Goal: Information Seeking & Learning: Learn about a topic

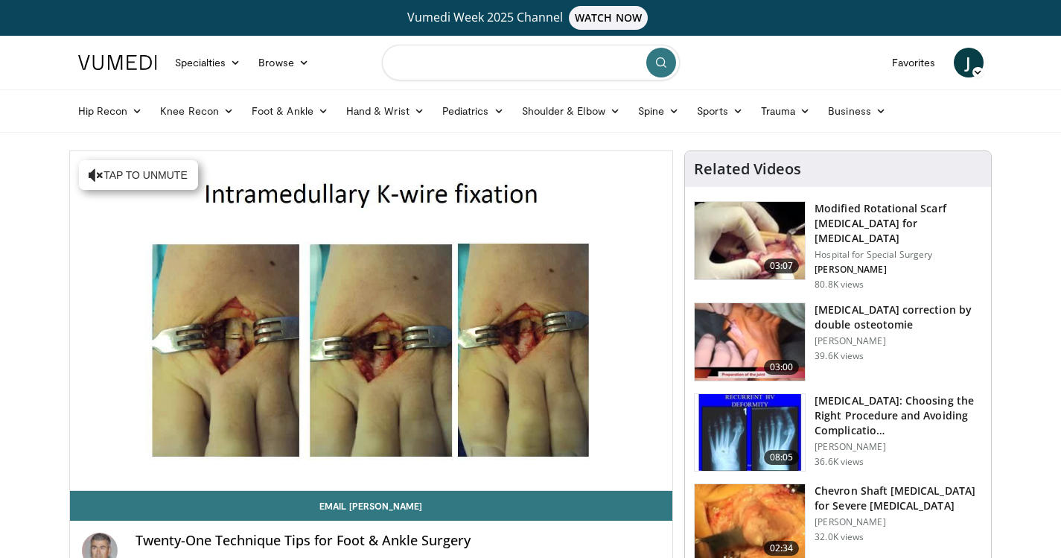
click at [444, 59] on input "Search topics, interventions" at bounding box center [531, 63] width 298 height 36
click at [450, 67] on input "**********" at bounding box center [531, 63] width 298 height 36
type input "**********"
click at [660, 59] on icon "submit" at bounding box center [661, 63] width 12 height 12
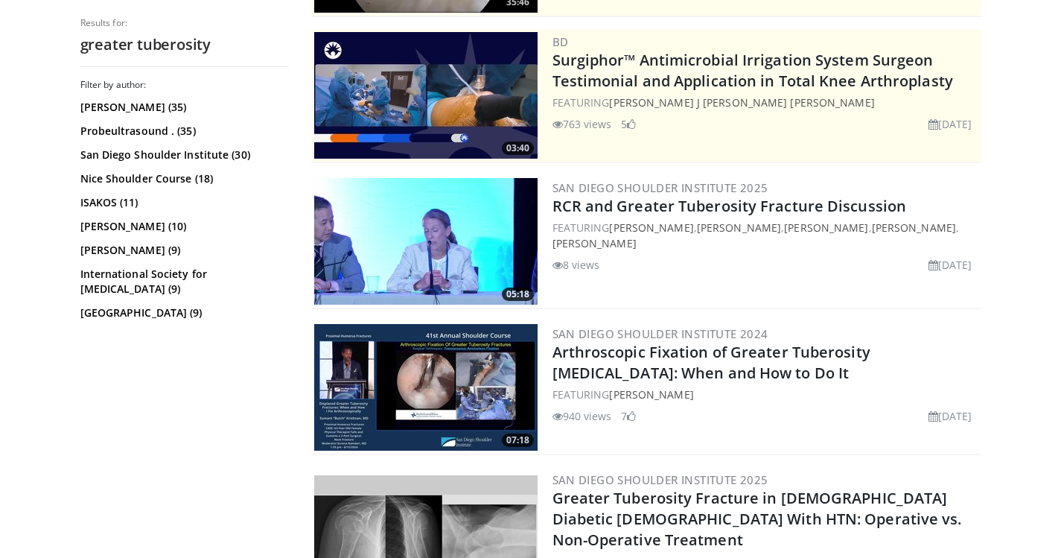
scroll to position [298, 0]
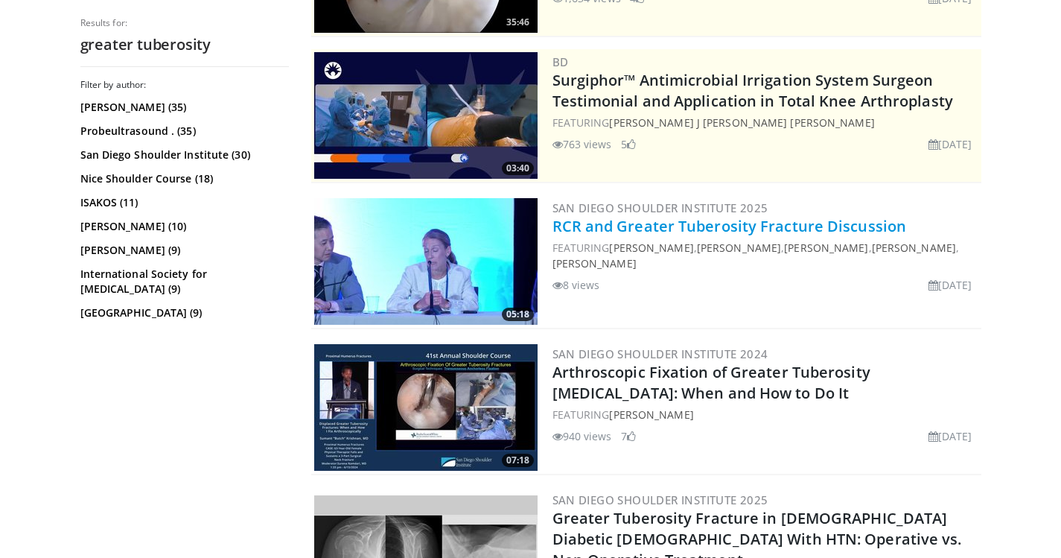
click at [739, 223] on link "RCR and Greater Tuberosity Fracture Discussion" at bounding box center [729, 226] width 354 height 20
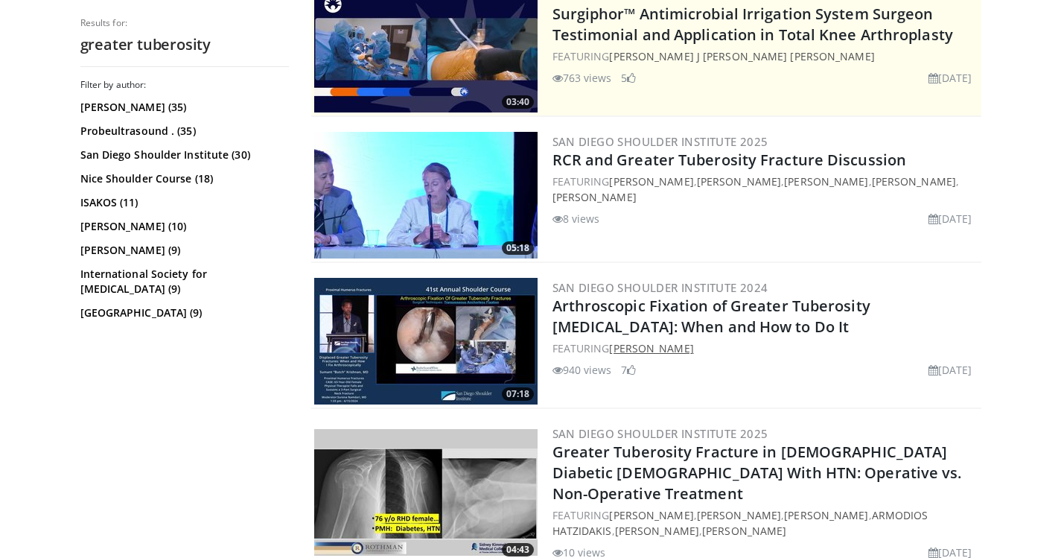
scroll to position [372, 0]
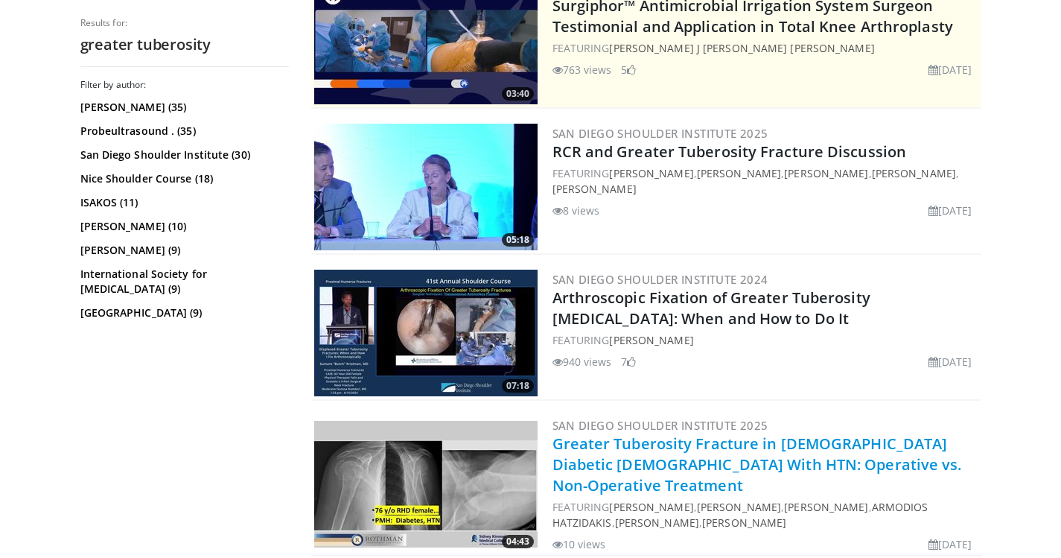
click at [698, 450] on link "Greater Tuberosity Fracture in 76 y/o Diabetic Female With HTN: Operative vs. N…" at bounding box center [756, 464] width 409 height 62
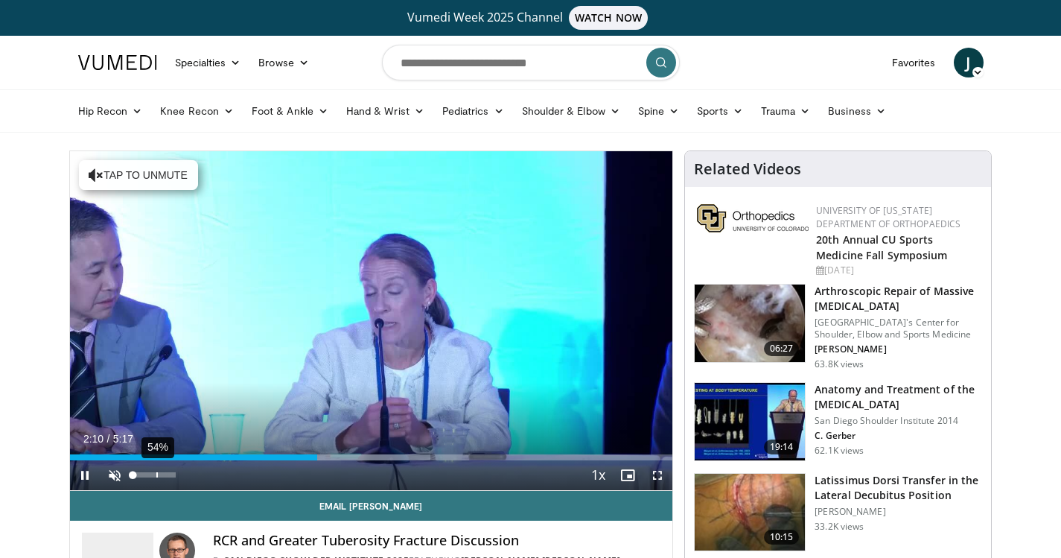
click at [156, 472] on div "54%" at bounding box center [154, 474] width 42 height 5
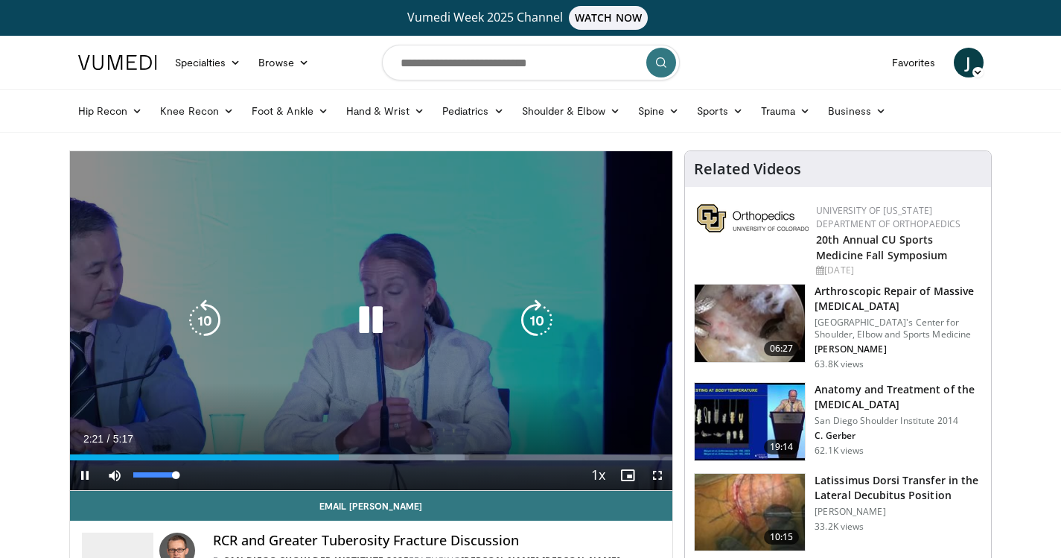
drag, startPoint x: 158, startPoint y: 474, endPoint x: 188, endPoint y: 475, distance: 30.6
click at [188, 475] on div "Mute 100%" at bounding box center [152, 475] width 104 height 30
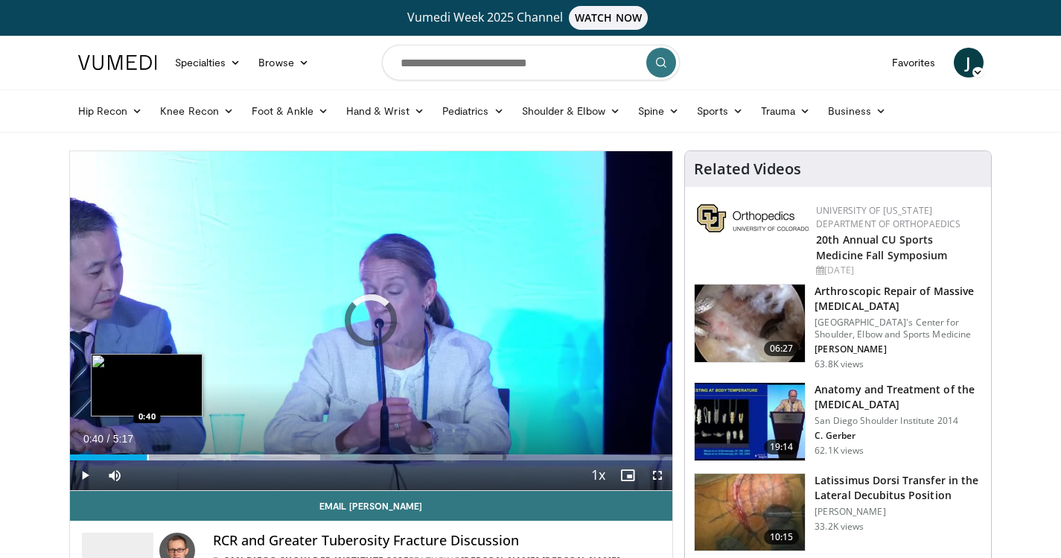
click at [147, 453] on div "Loaded : 71.82% 0:40 0:40" at bounding box center [371, 453] width 603 height 14
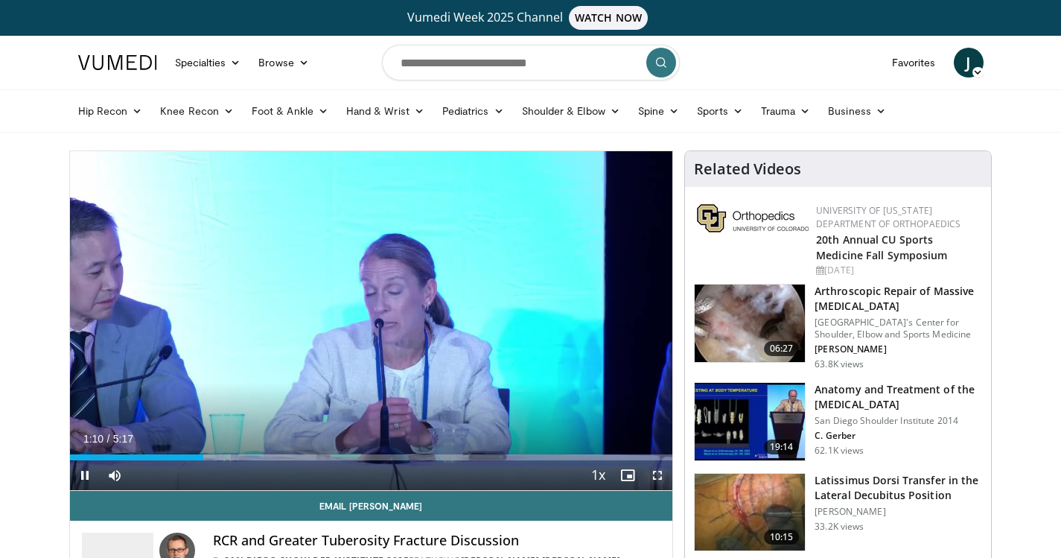
click at [658, 474] on span "Video Player" at bounding box center [658, 475] width 30 height 30
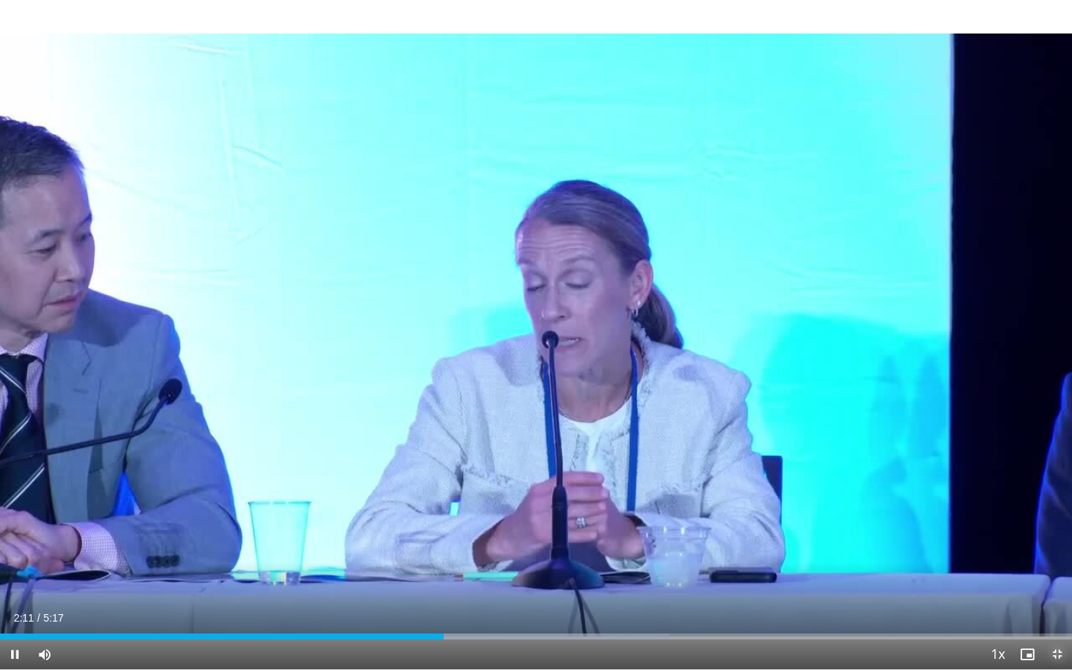
click at [1054, 557] on span "Video Player" at bounding box center [1057, 655] width 30 height 30
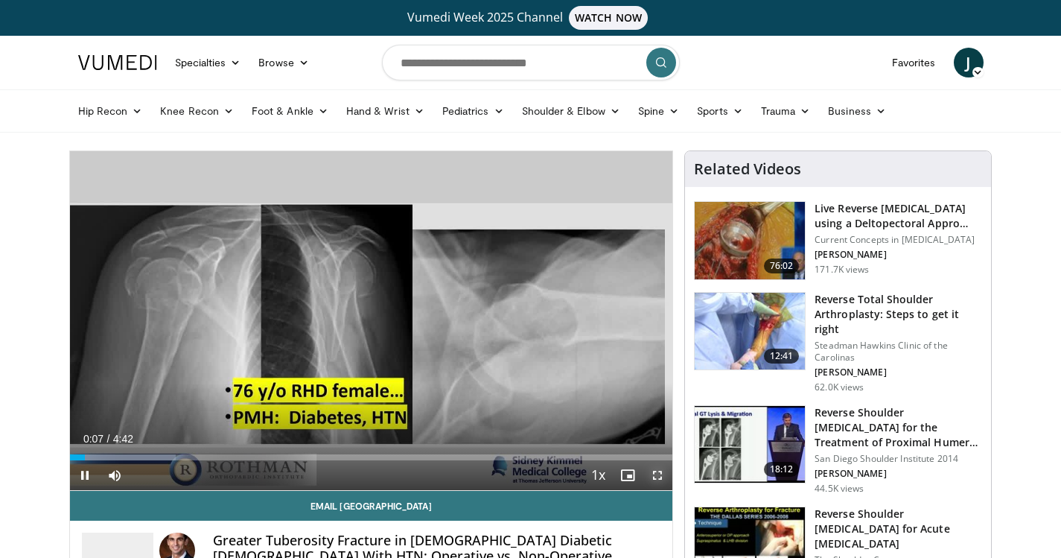
click at [657, 472] on span "Video Player" at bounding box center [658, 475] width 30 height 30
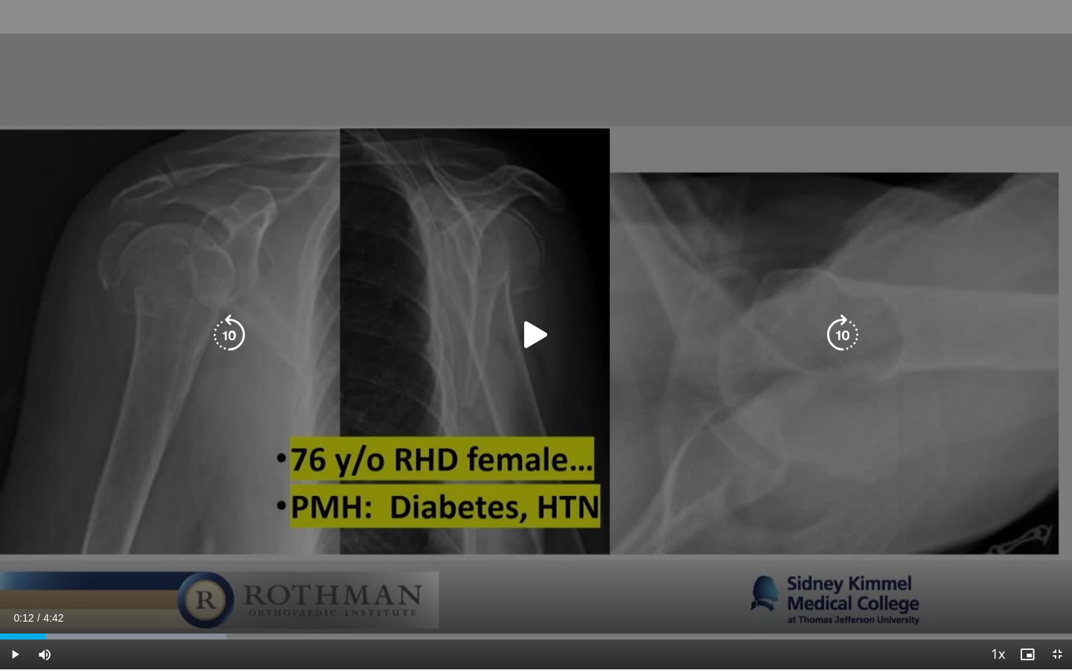
click at [541, 338] on icon "Video Player" at bounding box center [536, 335] width 42 height 42
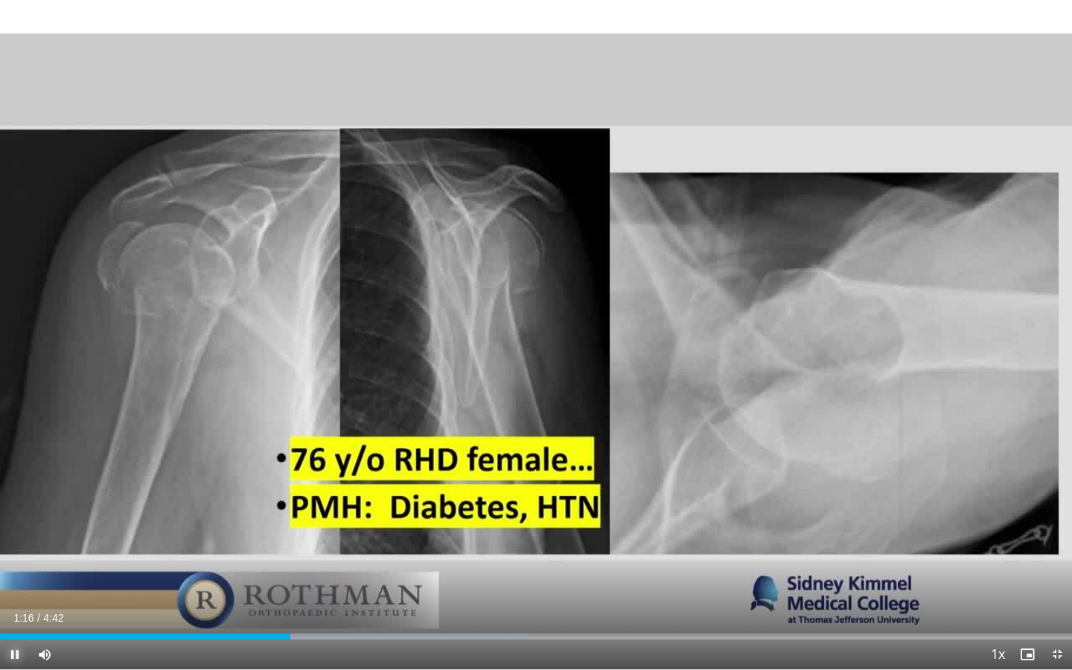
click at [16, 557] on span "Video Player" at bounding box center [15, 655] width 30 height 30
click at [1054, 557] on span "Video Player" at bounding box center [1057, 655] width 30 height 30
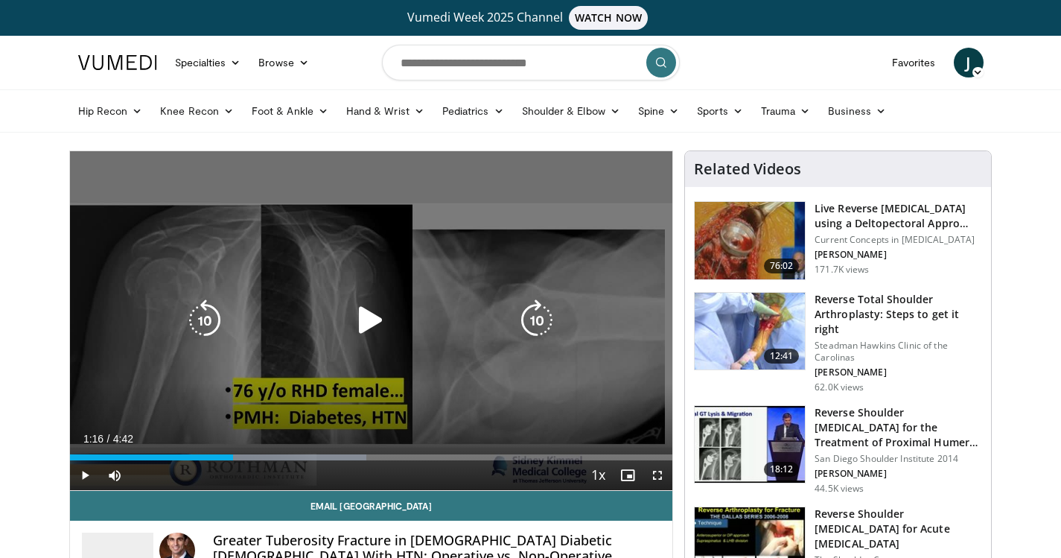
click at [371, 319] on icon "Video Player" at bounding box center [371, 320] width 42 height 42
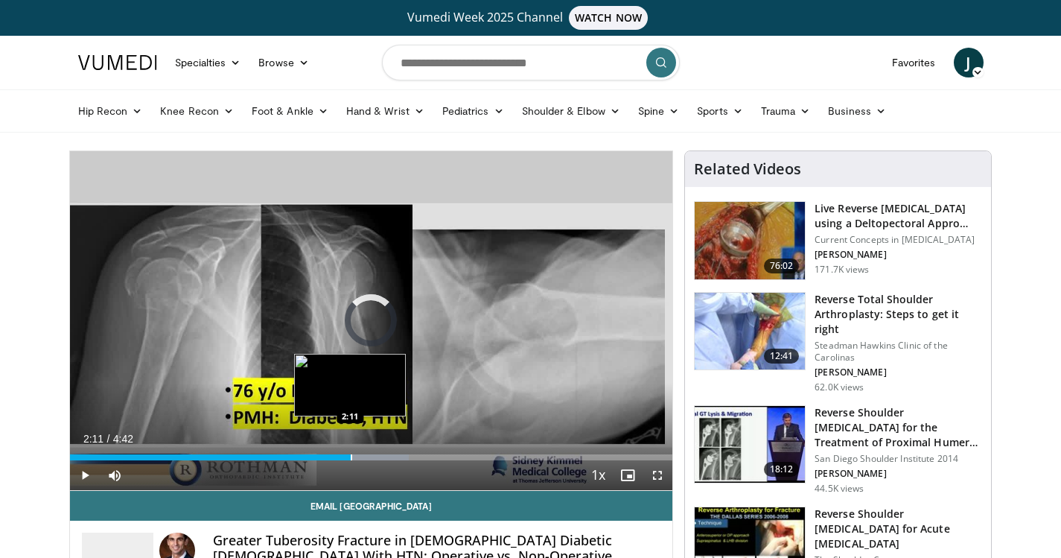
click at [351, 455] on div "Progress Bar" at bounding box center [351, 457] width 1 height 6
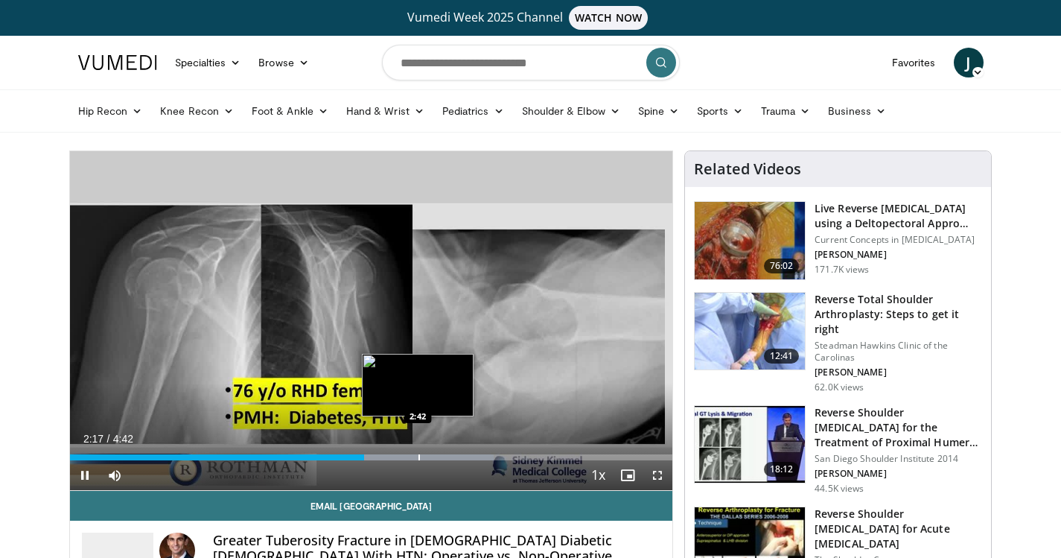
click at [418, 457] on div "Progress Bar" at bounding box center [418, 457] width 1 height 6
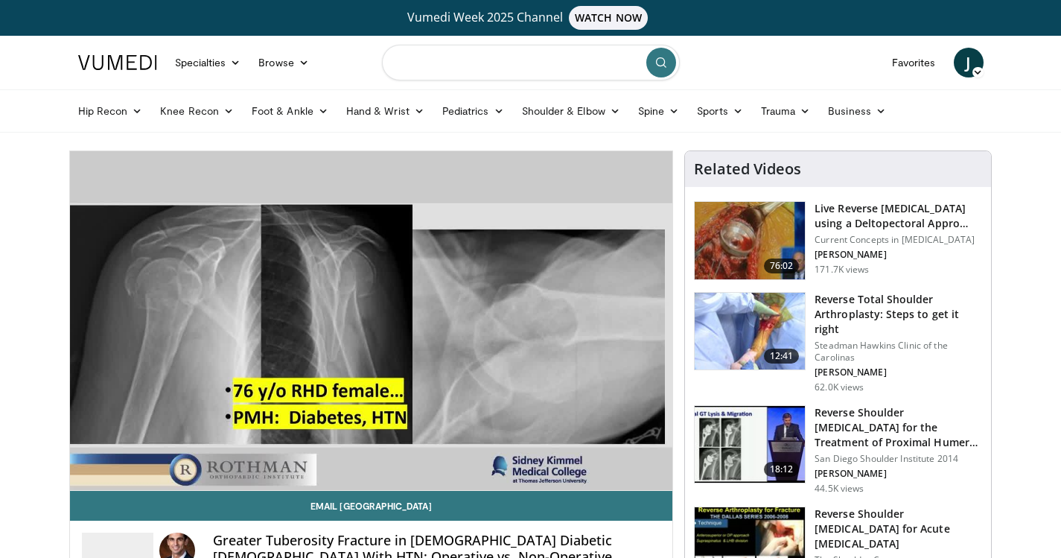
click at [419, 65] on input "Search topics, interventions" at bounding box center [531, 63] width 298 height 36
type input "**********"
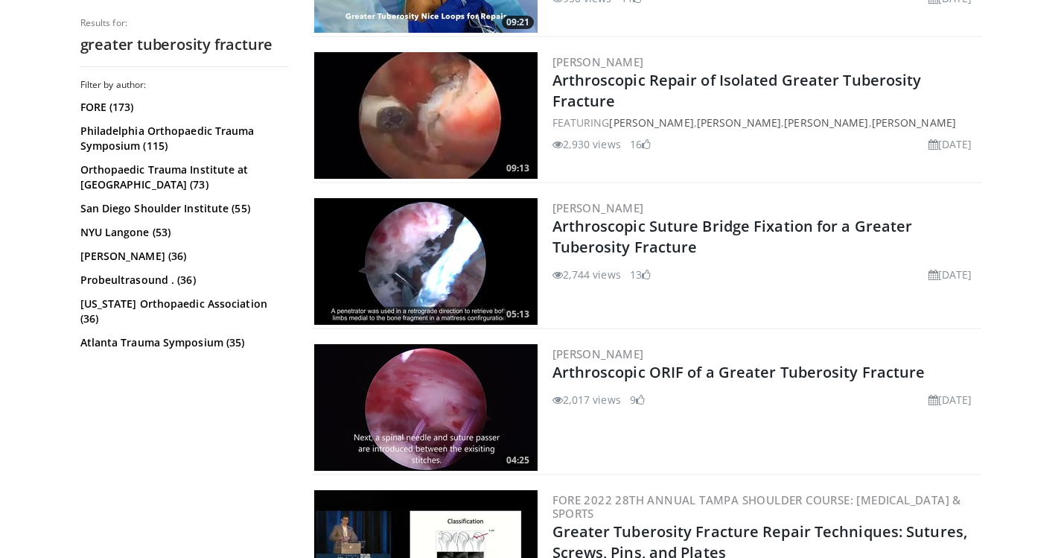
scroll to position [893, 0]
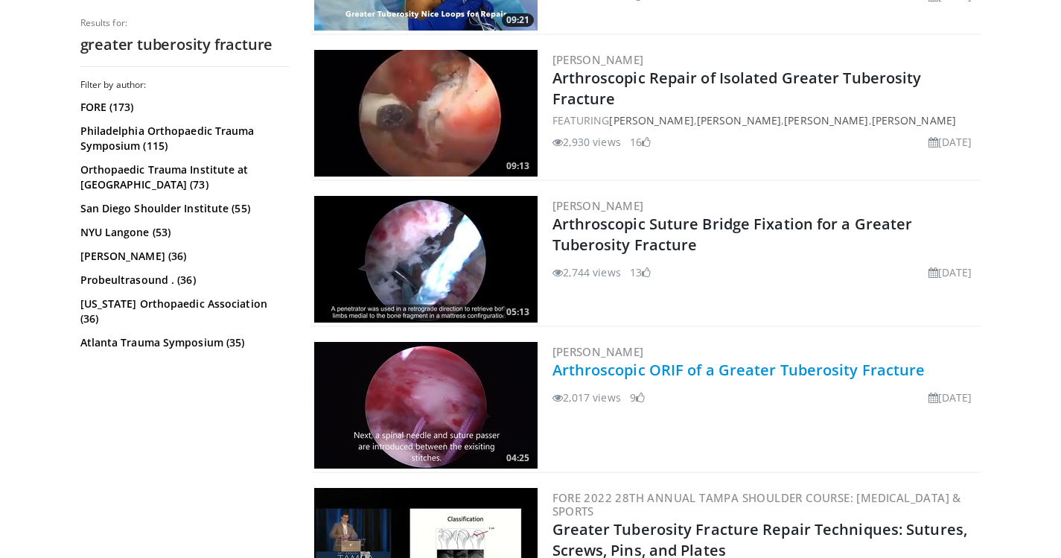
click at [705, 360] on link "Arthroscopic ORIF of a Greater Tuberosity Fracture" at bounding box center [738, 370] width 373 height 20
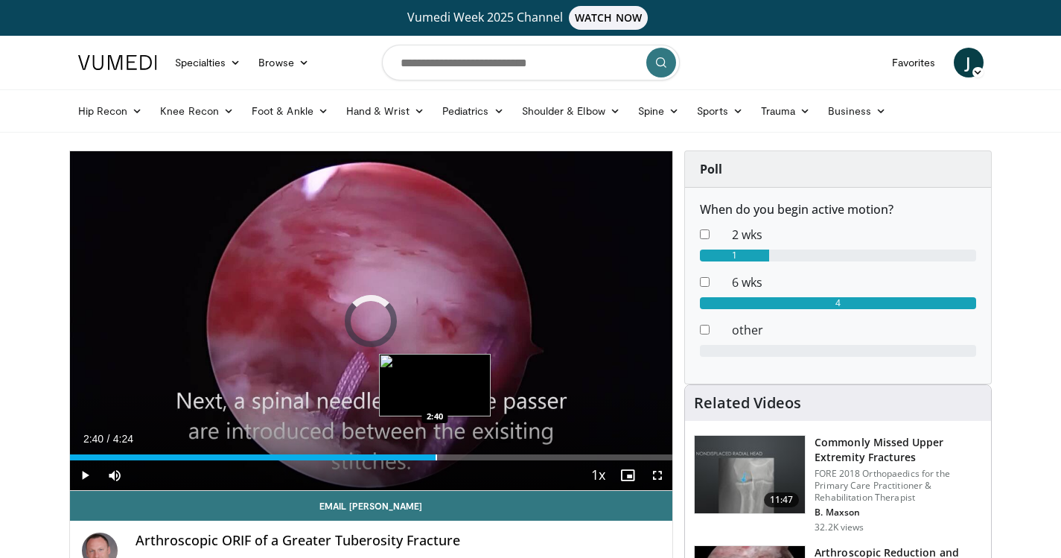
click at [436, 459] on div "Progress Bar" at bounding box center [436, 457] width 1 height 6
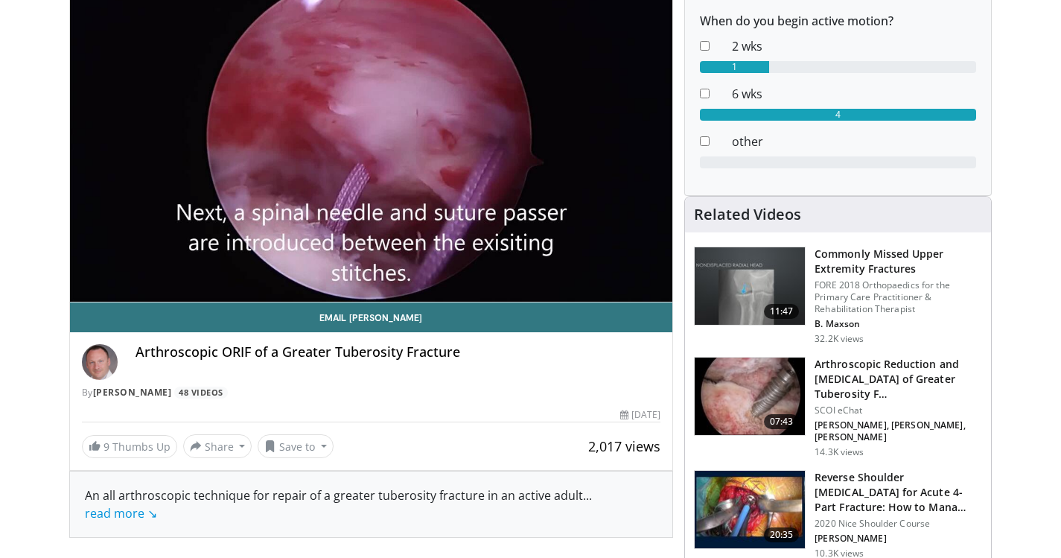
scroll to position [298, 0]
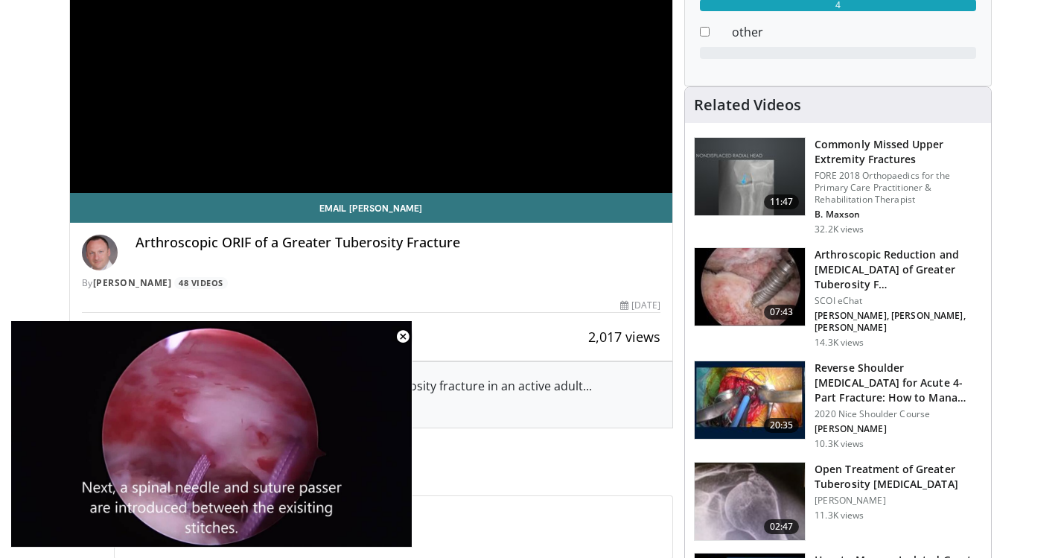
click at [859, 465] on h3 "Open Treatment of Greater Tuberosity [MEDICAL_DATA]" at bounding box center [898, 477] width 168 height 30
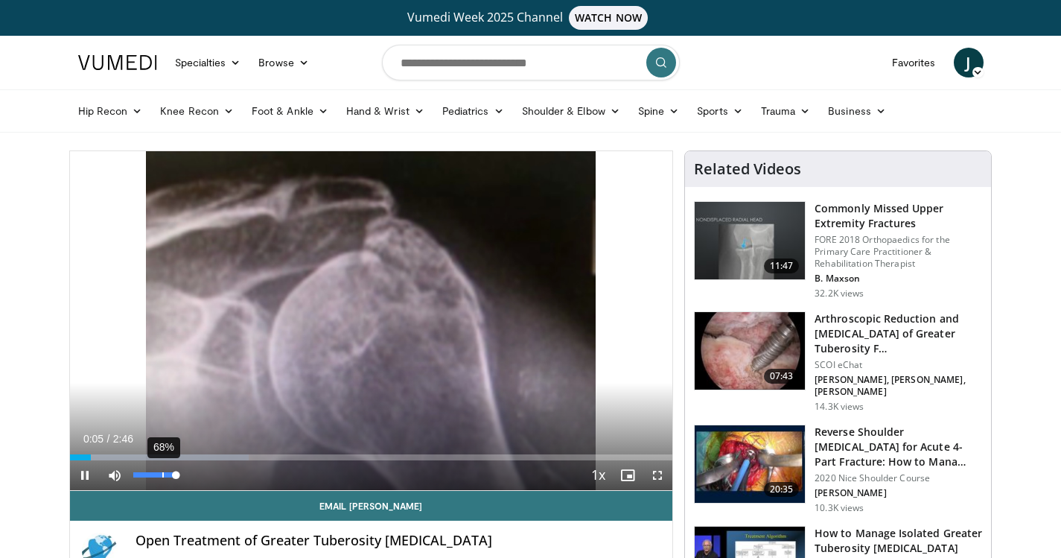
click at [162, 475] on div "68%" at bounding box center [154, 474] width 42 height 5
click at [155, 475] on div "51%" at bounding box center [154, 474] width 42 height 5
click at [656, 473] on span "Video Player" at bounding box center [658, 475] width 30 height 30
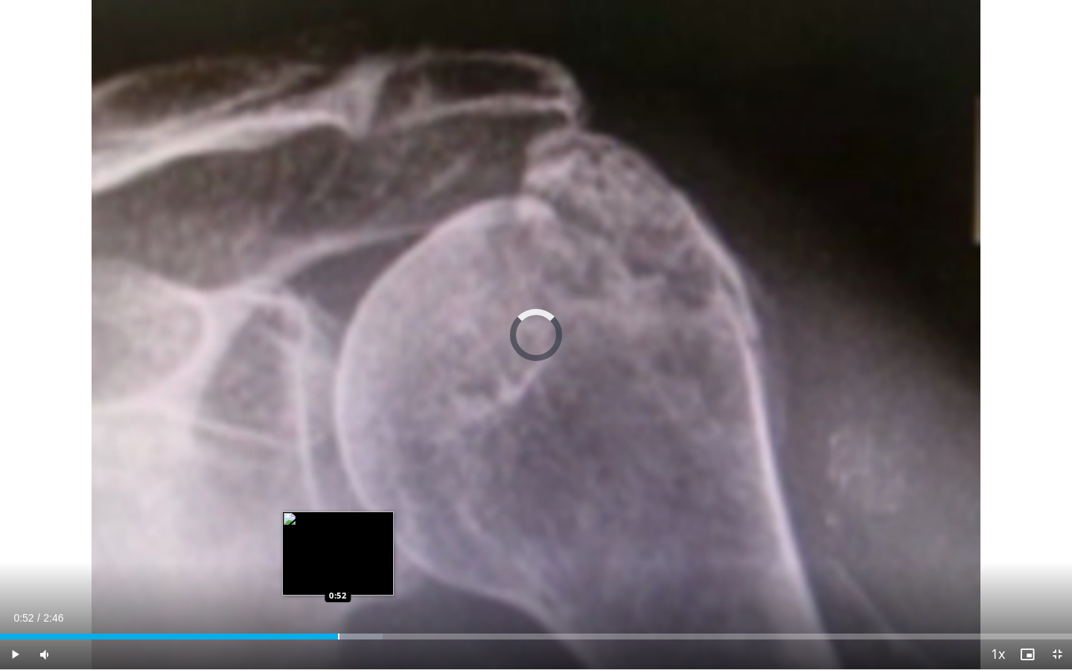
click at [338, 557] on div "Loaded : 35.70% 0:52 0:52" at bounding box center [536, 637] width 1072 height 6
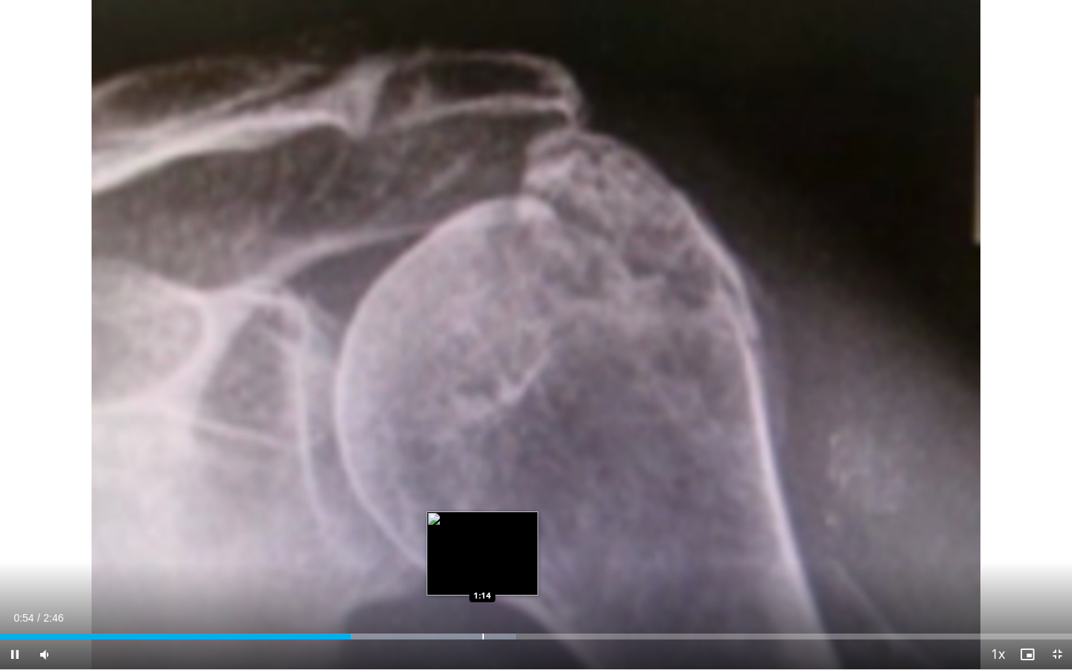
click at [482, 557] on div "Progress Bar" at bounding box center [482, 637] width 1 height 6
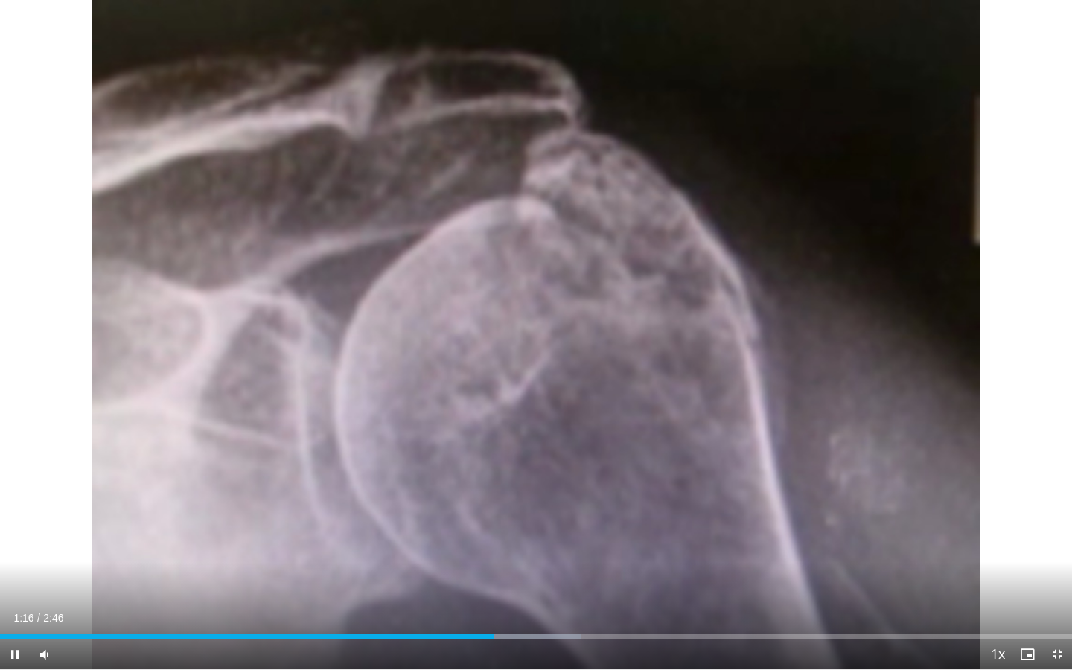
click at [448, 557] on div "Current Time 1:16 / Duration 2:46 Pause Skip Backward Skip Forward Mute 100% Lo…" at bounding box center [536, 655] width 1072 height 30
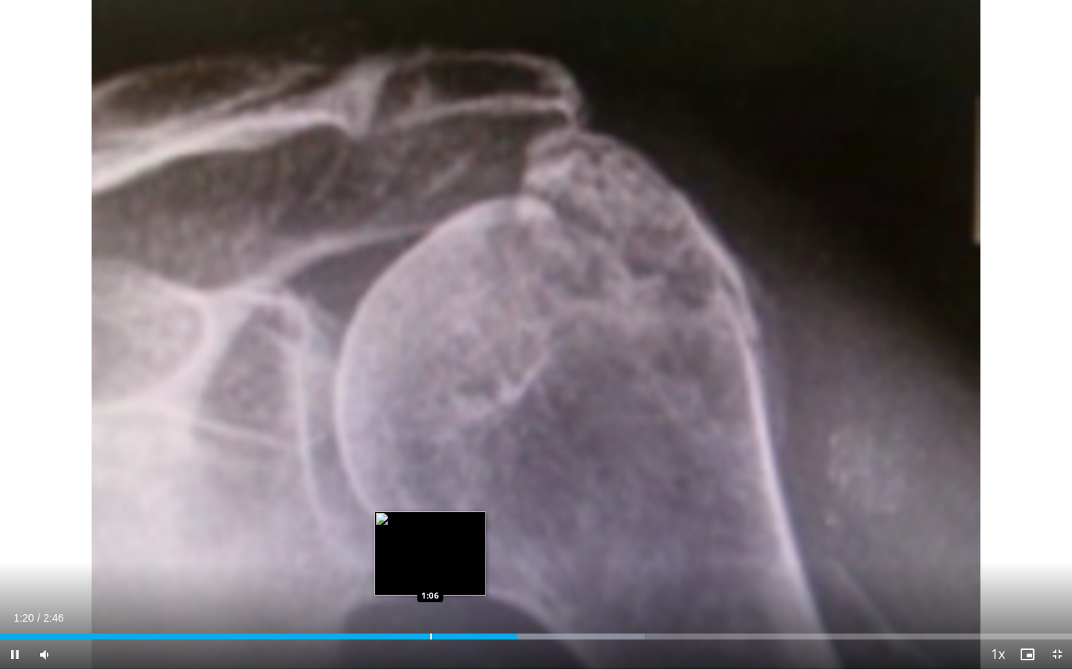
click at [430, 557] on div "Progress Bar" at bounding box center [430, 637] width 1 height 6
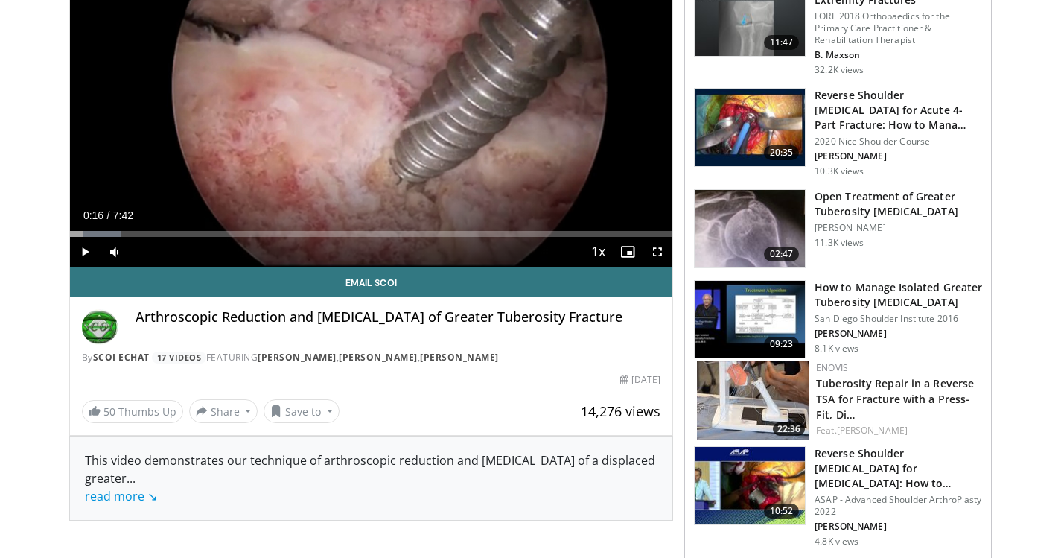
scroll to position [149, 0]
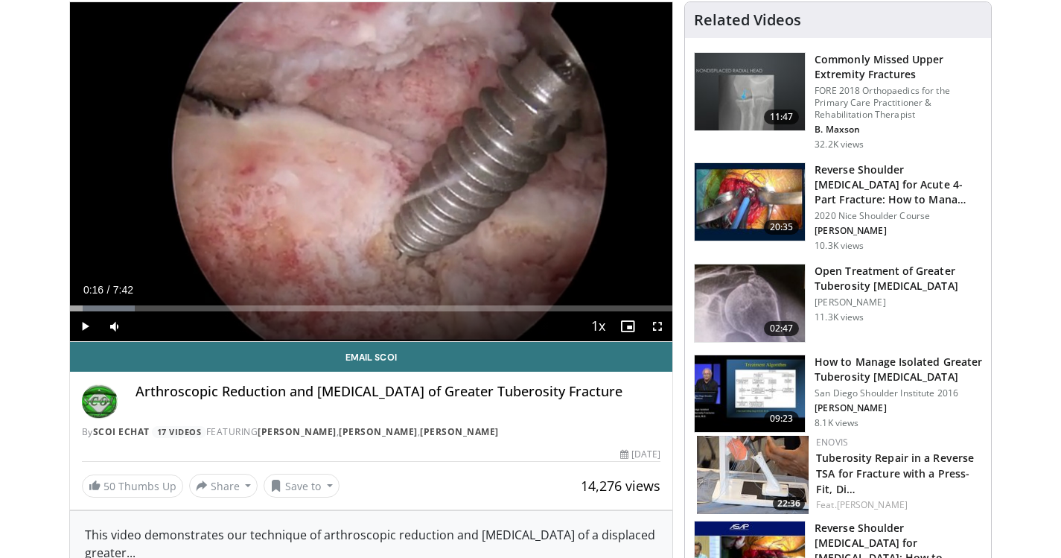
click at [873, 368] on h3 "How to Manage Isolated Greater Tuberosity [MEDICAL_DATA]" at bounding box center [898, 369] width 168 height 30
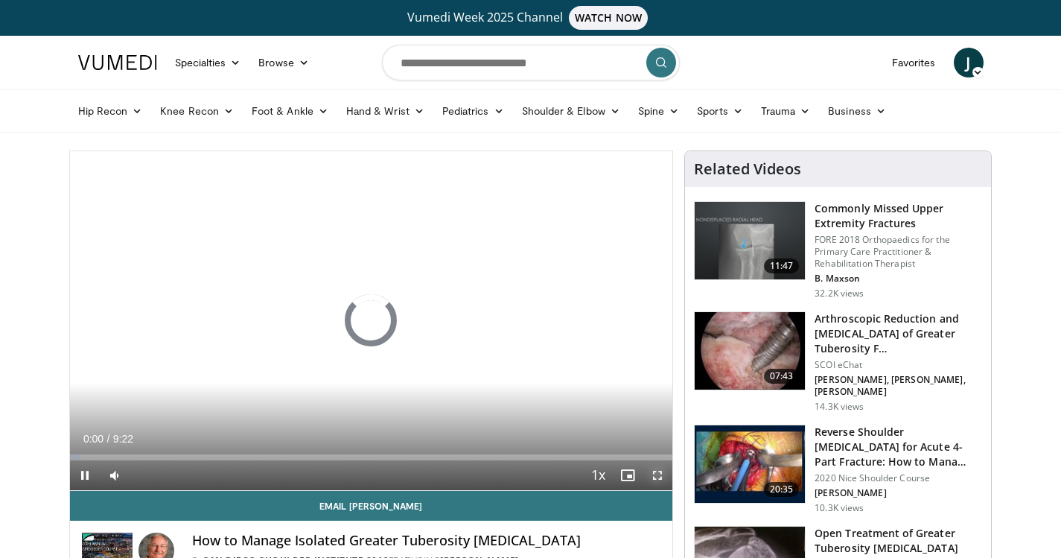
click at [657, 474] on span "Video Player" at bounding box center [658, 475] width 30 height 30
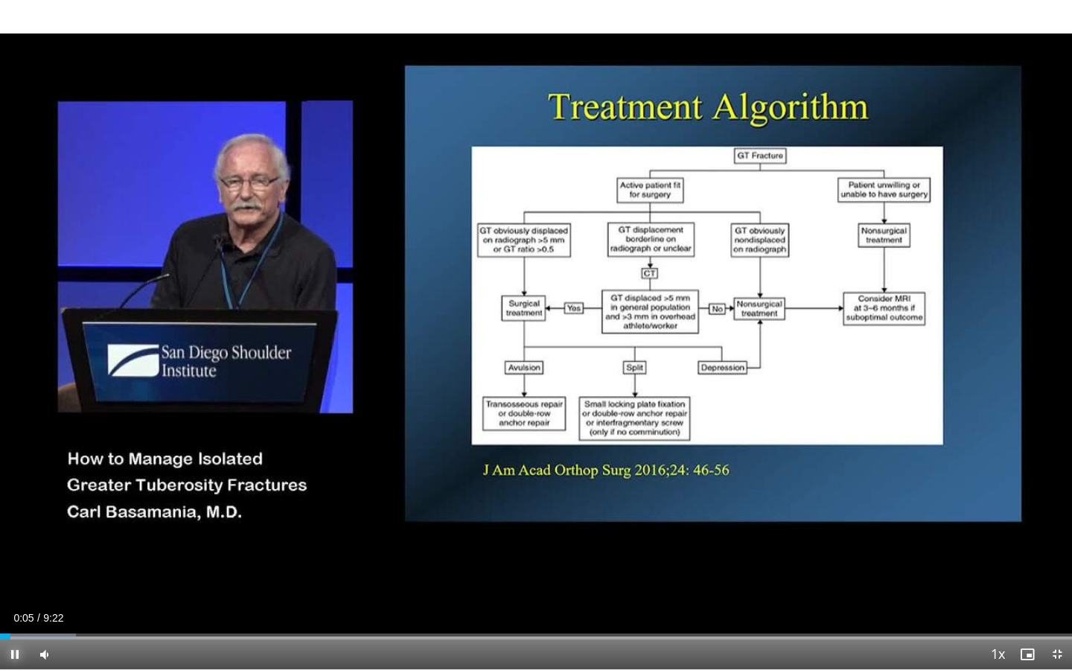
click at [19, 557] on span "Video Player" at bounding box center [15, 655] width 30 height 30
click at [30, 557] on div "Progress Bar" at bounding box center [30, 637] width 1 height 6
click at [7, 557] on div "Progress Bar" at bounding box center [7, 637] width 1 height 6
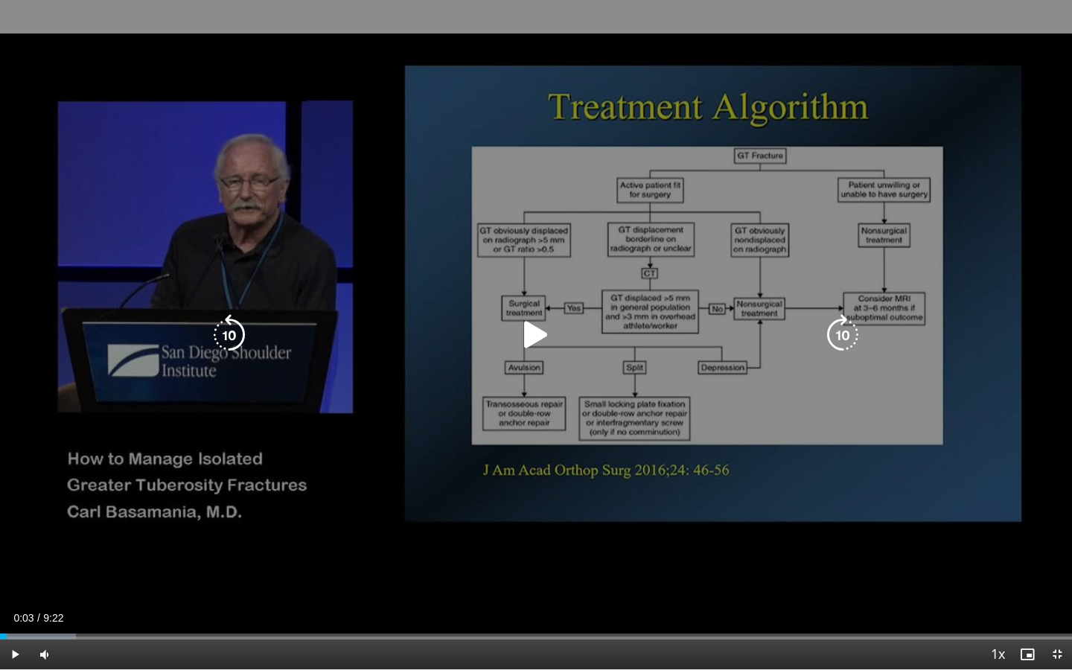
click at [530, 339] on icon "Video Player" at bounding box center [536, 335] width 42 height 42
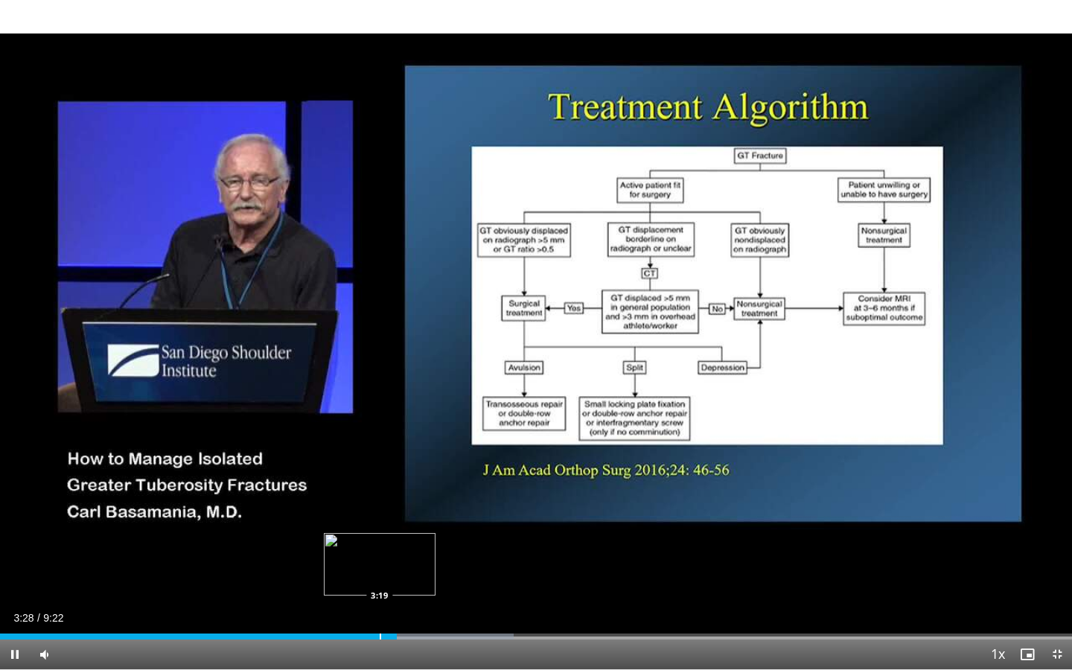
click at [380, 557] on div "Progress Bar" at bounding box center [380, 637] width 1 height 6
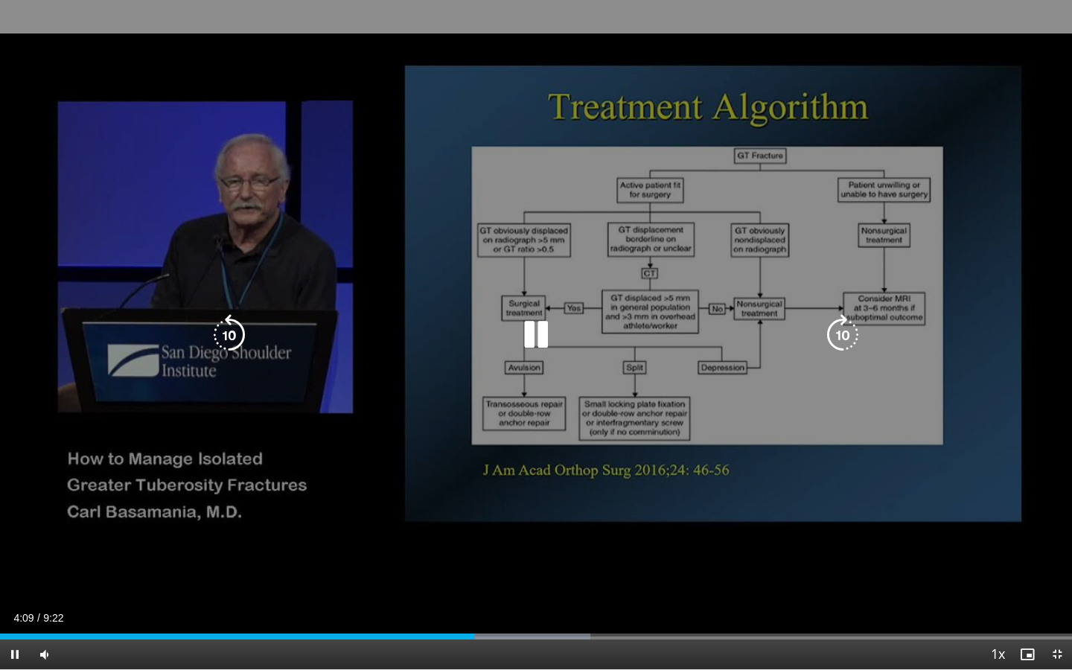
click at [537, 325] on icon "Video Player" at bounding box center [536, 335] width 42 height 42
click at [537, 332] on icon "Video Player" at bounding box center [536, 335] width 42 height 42
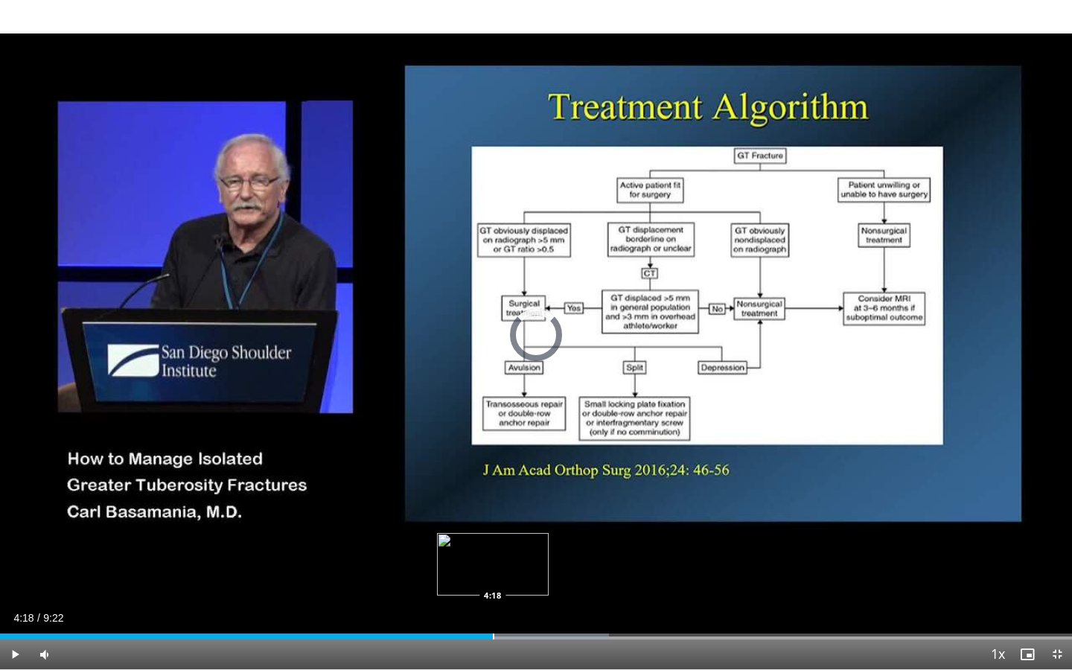
click at [493, 557] on div "Progress Bar" at bounding box center [493, 637] width 1 height 6
click at [513, 557] on div "Loaded : 56.97% 4:20 4:29" at bounding box center [536, 632] width 1072 height 14
click at [535, 557] on div "Progress Bar" at bounding box center [535, 637] width 1 height 6
click at [1056, 557] on span "Video Player" at bounding box center [1057, 655] width 30 height 30
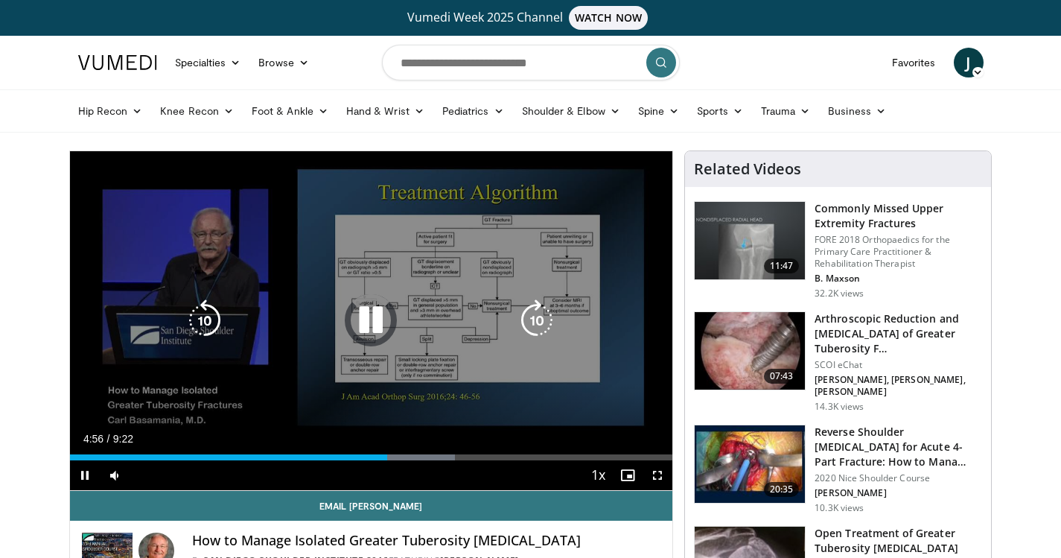
click at [377, 315] on icon "Video Player" at bounding box center [371, 320] width 42 height 42
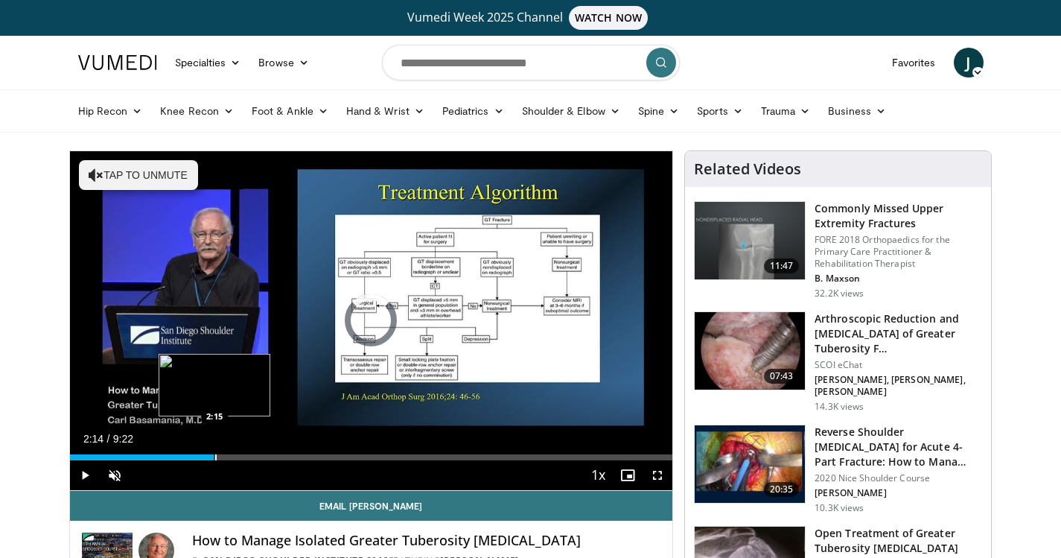
click at [215, 454] on div "Progress Bar" at bounding box center [215, 457] width 1 height 6
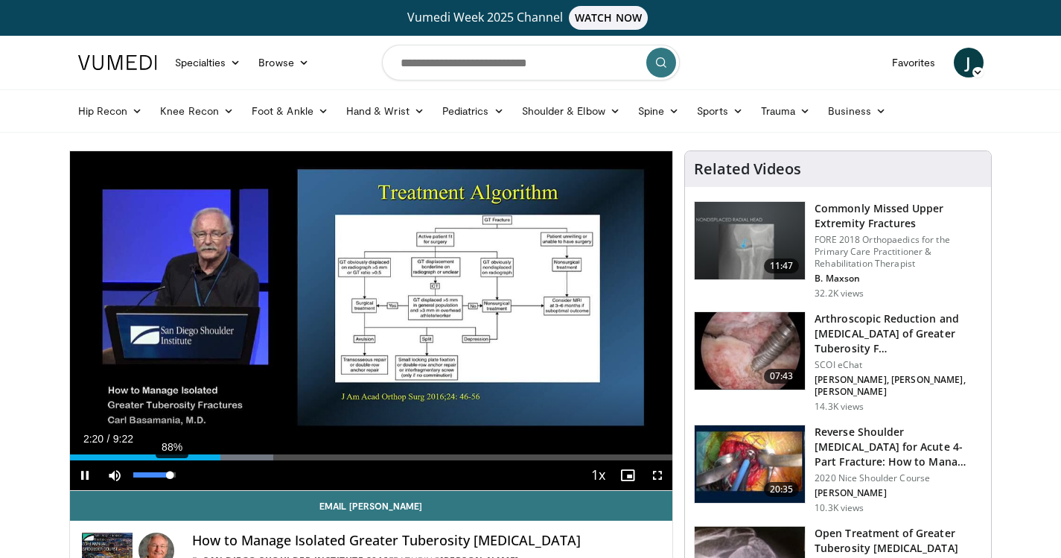
click at [170, 474] on div "88%" at bounding box center [154, 474] width 42 height 5
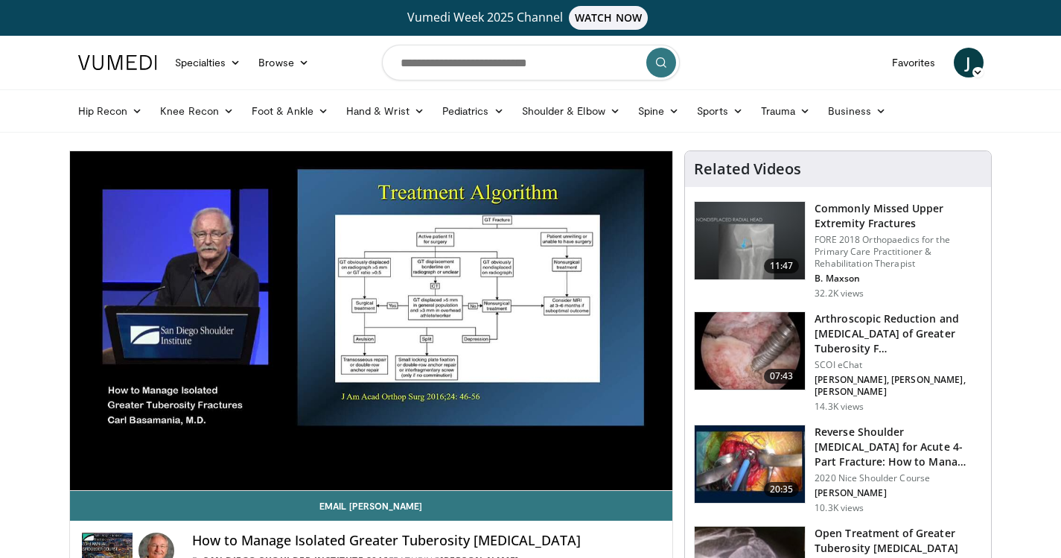
click at [656, 471] on span "Video Player" at bounding box center [658, 475] width 30 height 30
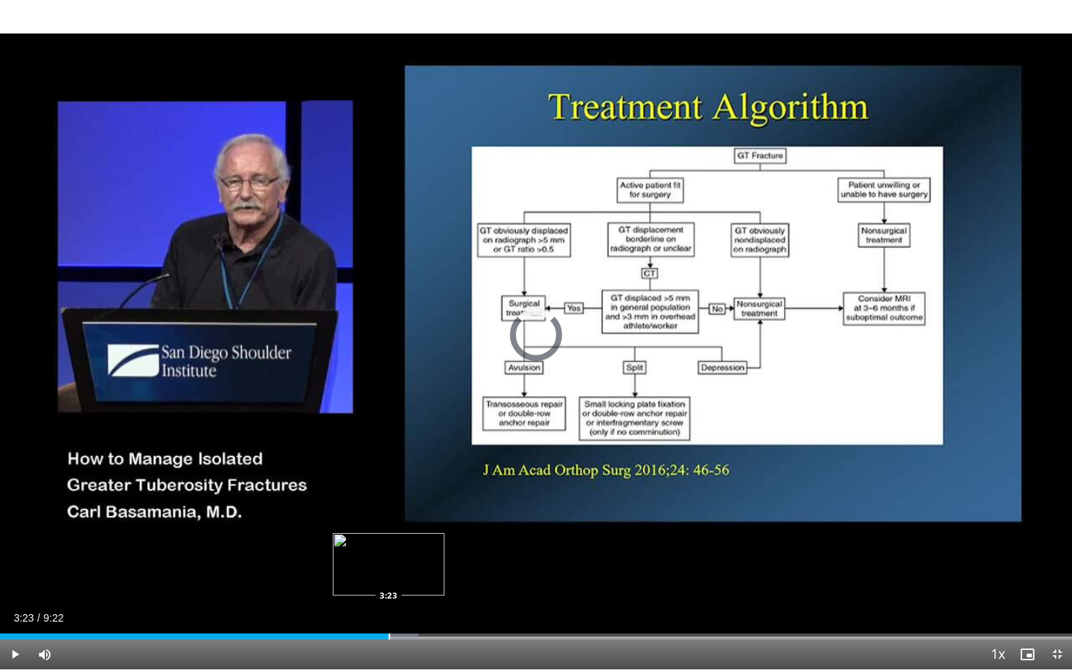
click at [389, 557] on div "Loaded : 39.06% 3:23 3:23" at bounding box center [536, 632] width 1072 height 14
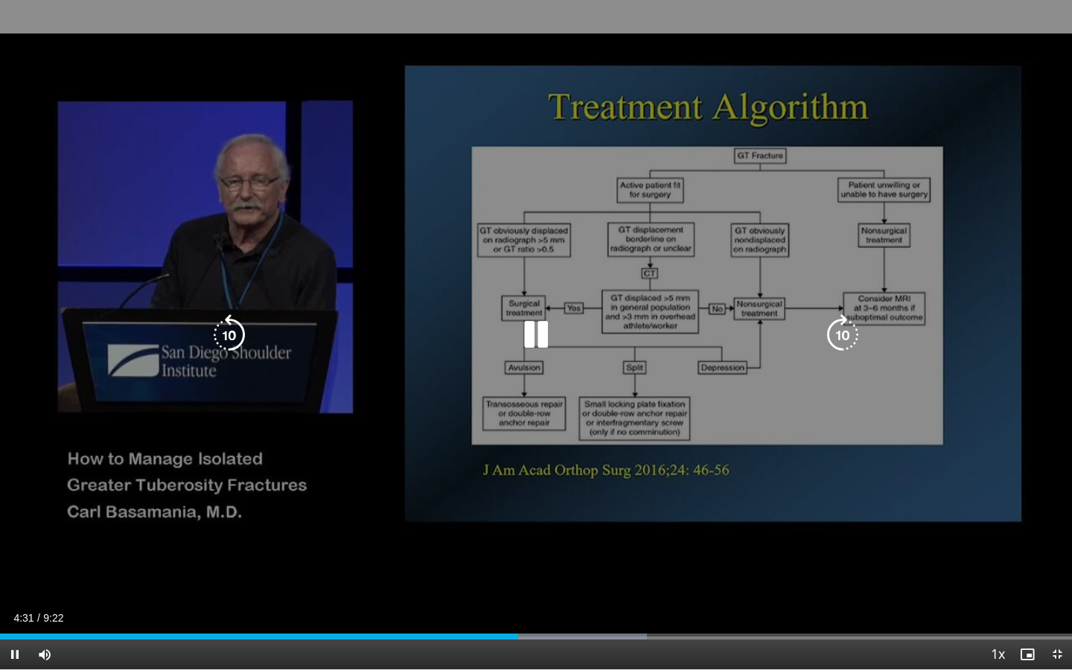
click at [531, 334] on icon "Video Player" at bounding box center [536, 335] width 42 height 42
click at [527, 334] on icon "Video Player" at bounding box center [536, 335] width 42 height 42
click at [538, 335] on icon "Video Player" at bounding box center [536, 335] width 42 height 42
click at [529, 336] on icon "Video Player" at bounding box center [536, 335] width 42 height 42
click at [529, 348] on icon "Video Player" at bounding box center [536, 335] width 42 height 42
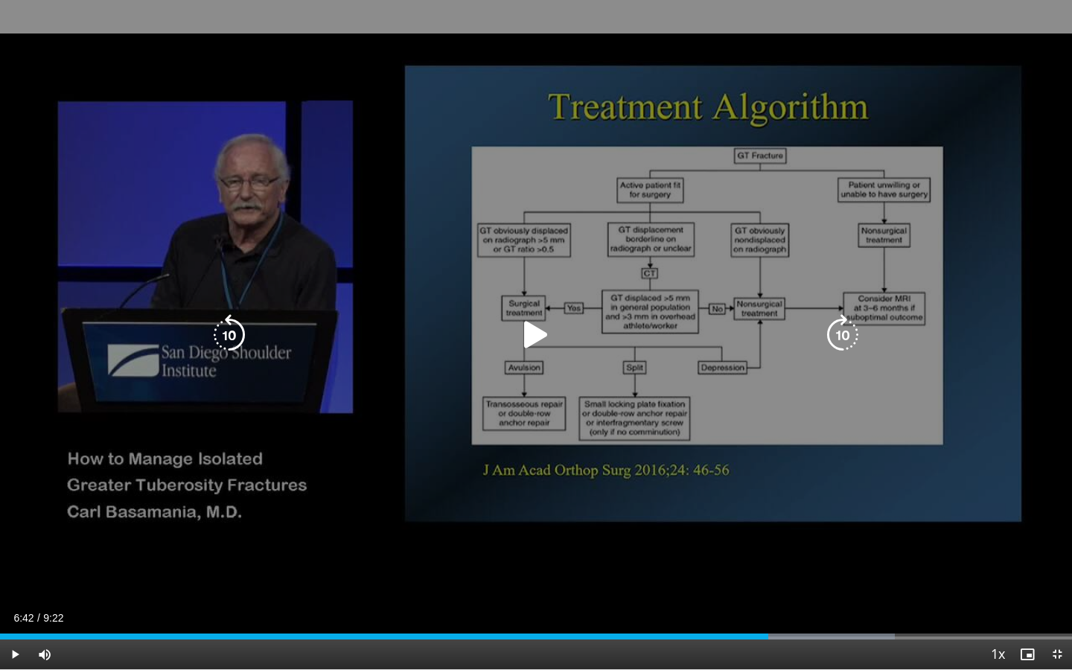
click at [541, 333] on icon "Video Player" at bounding box center [536, 335] width 42 height 42
click at [535, 343] on icon "Video Player" at bounding box center [536, 335] width 42 height 42
click at [536, 328] on icon "Video Player" at bounding box center [536, 335] width 42 height 42
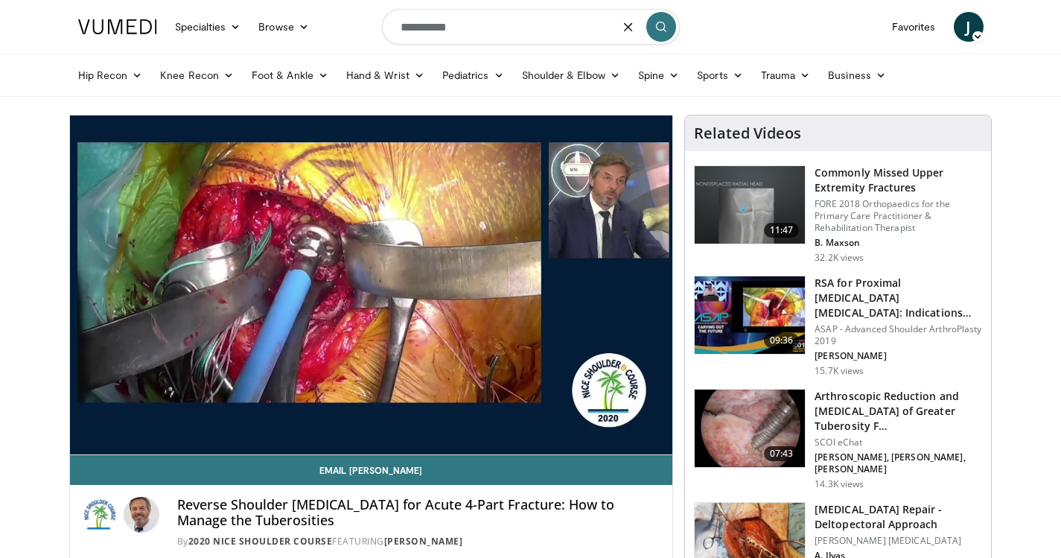
type input "**********"
click at [663, 25] on icon "submit" at bounding box center [661, 27] width 12 height 12
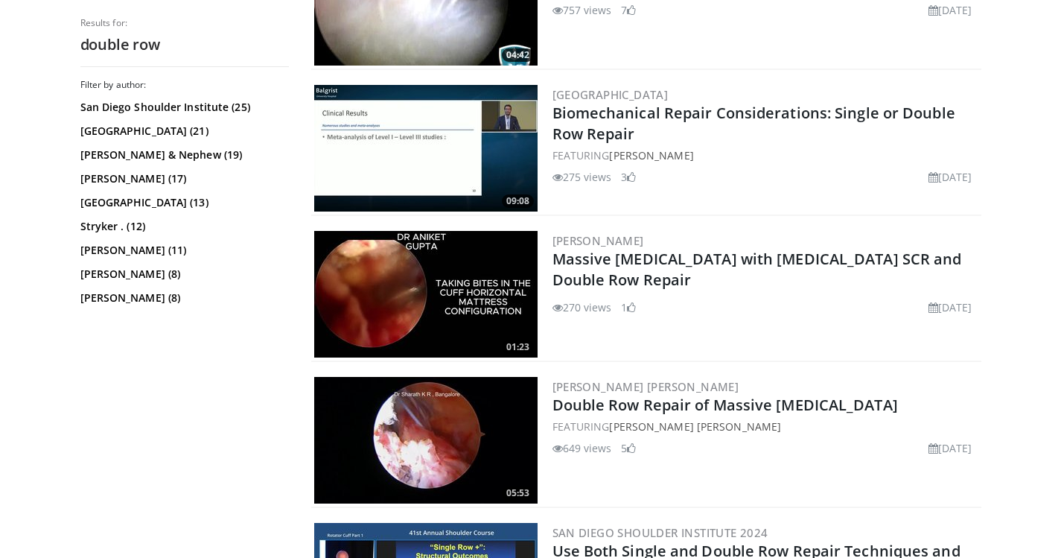
scroll to position [596, 0]
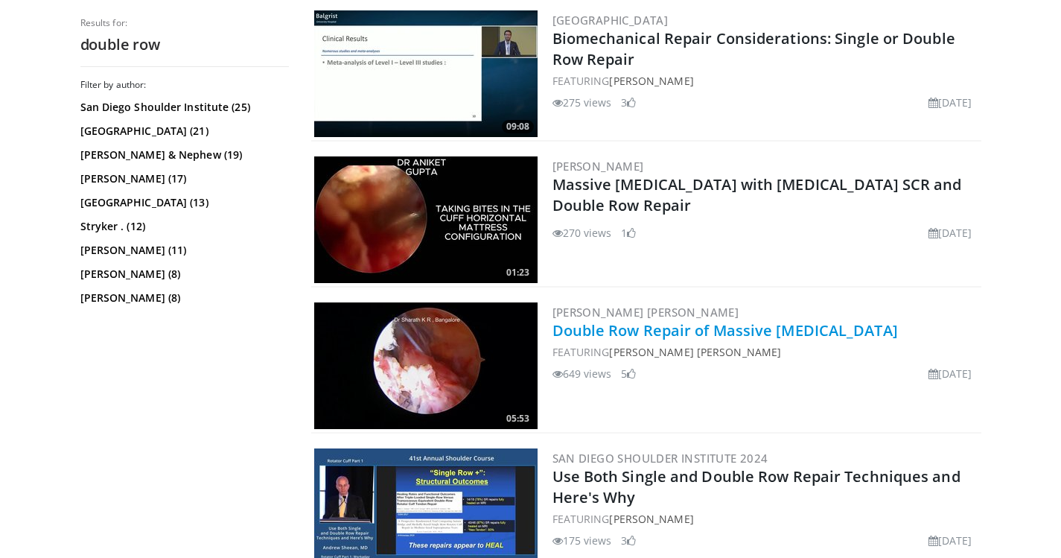
click at [714, 331] on link "Double Row Repair of Massive [MEDICAL_DATA]" at bounding box center [724, 330] width 345 height 20
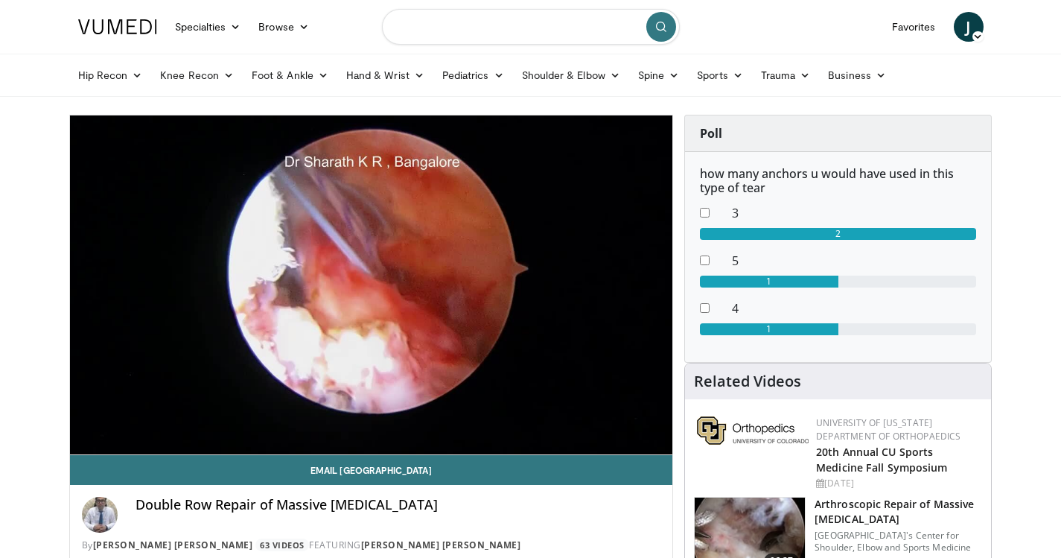
click at [563, 25] on input "Search topics, interventions" at bounding box center [531, 27] width 298 height 36
type input "**********"
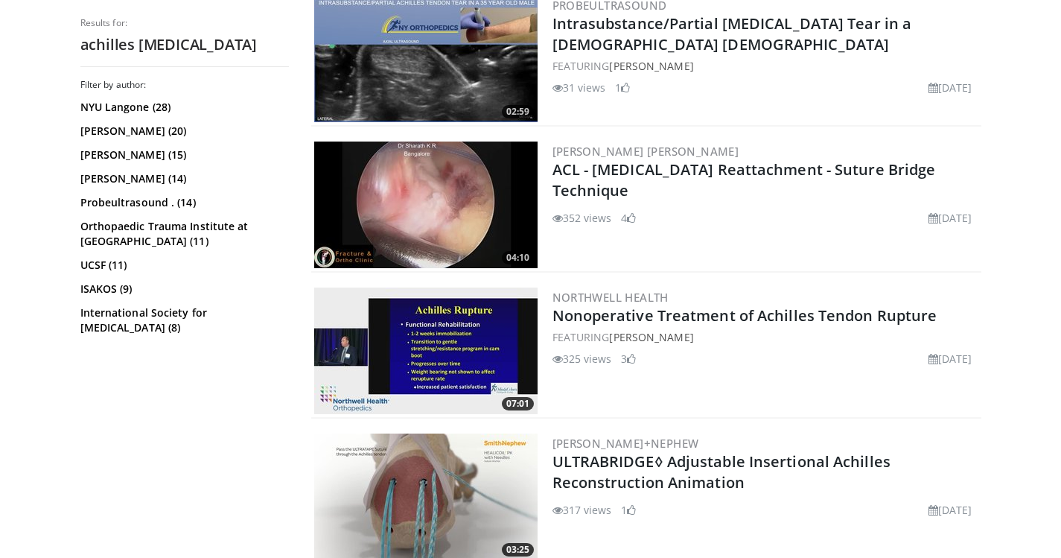
scroll to position [1415, 0]
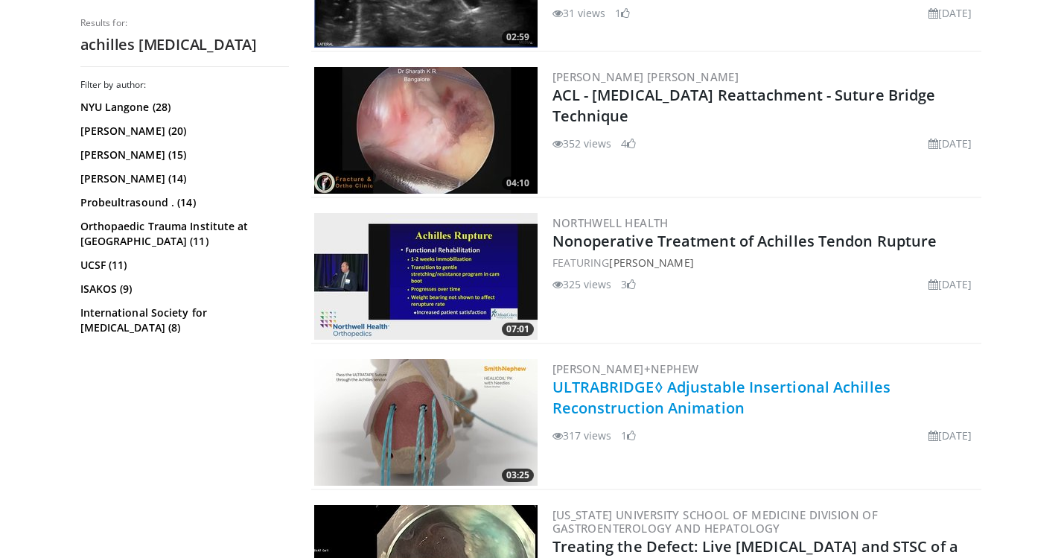
click at [622, 380] on link "ULTRABRIDGE◊ Adjustable Insertional Achilles Reconstruction Animation" at bounding box center [721, 397] width 338 height 41
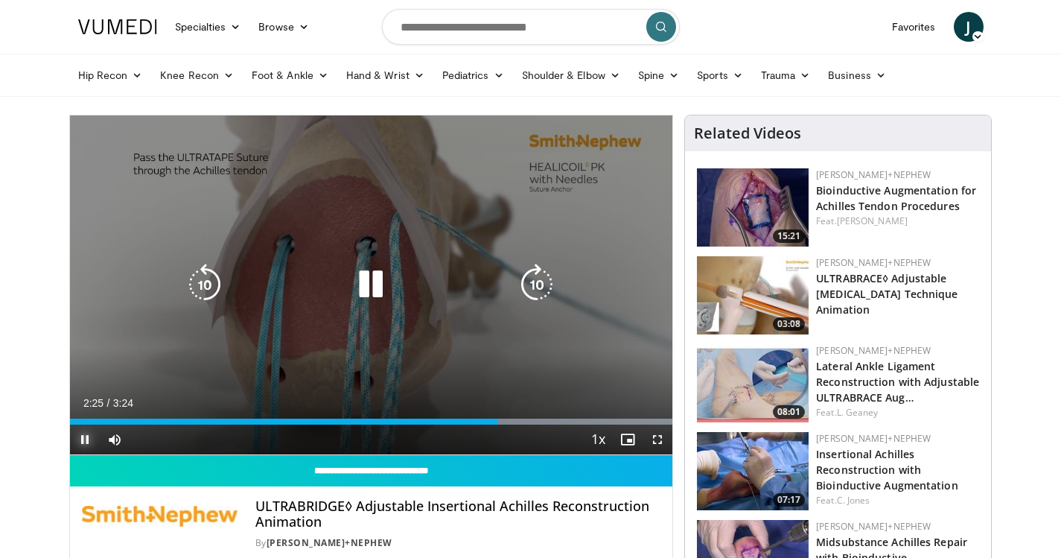
click at [84, 439] on span "Video Player" at bounding box center [85, 439] width 30 height 30
